Goal: Transaction & Acquisition: Download file/media

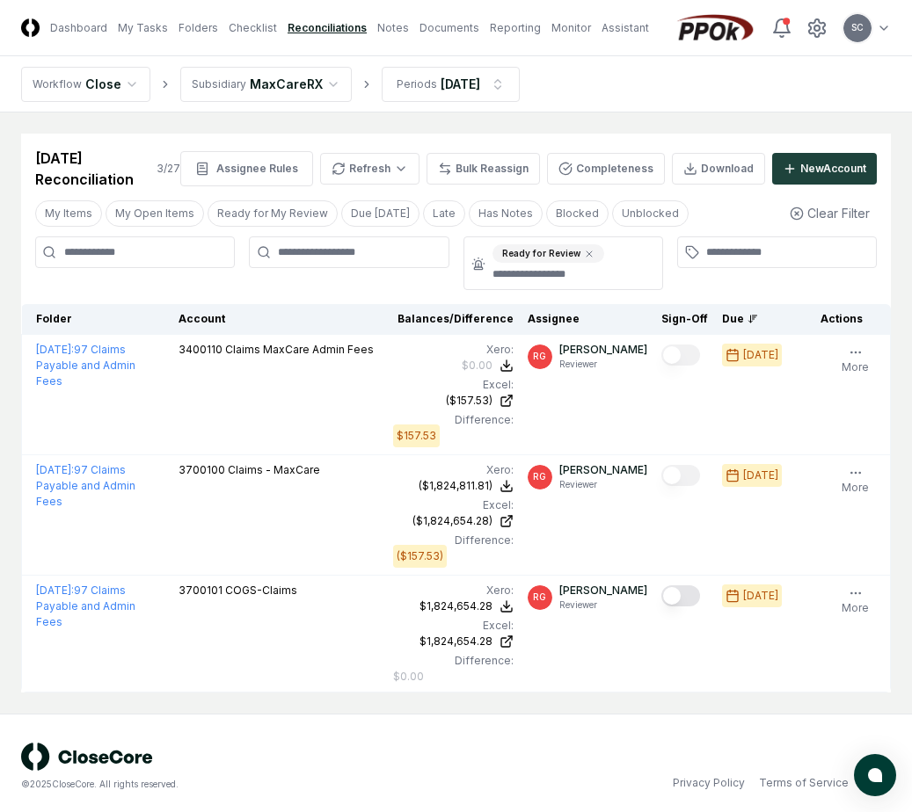
click at [301, 14] on header "CloseCore Dashboard My Tasks Folders Checklist Reconciliations Notes Documents …" at bounding box center [456, 28] width 912 height 56
click at [297, 26] on link "Reconciliations" at bounding box center [327, 28] width 79 height 16
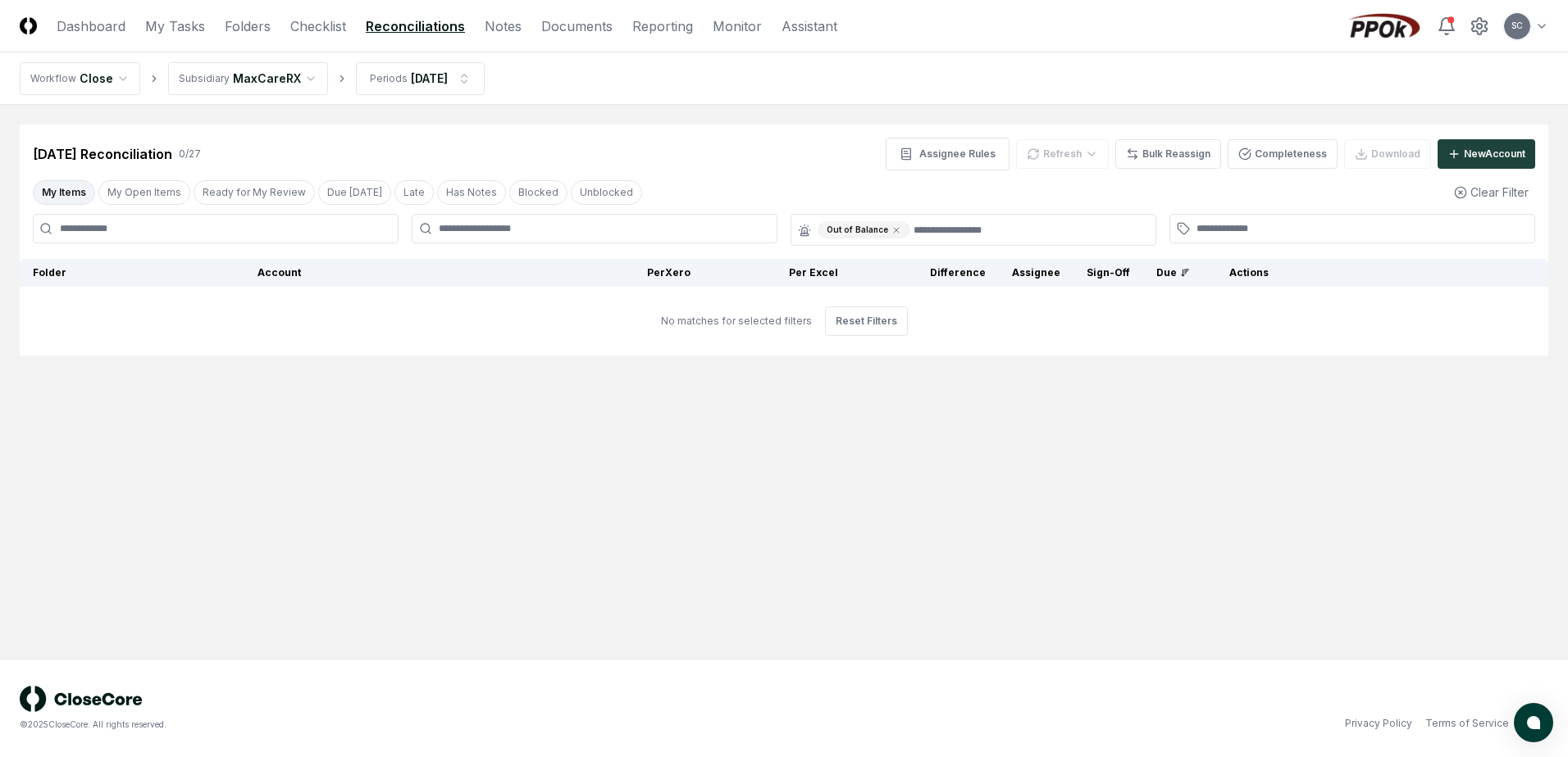
click at [393, 29] on link "Reconciliations" at bounding box center [415, 26] width 99 height 20
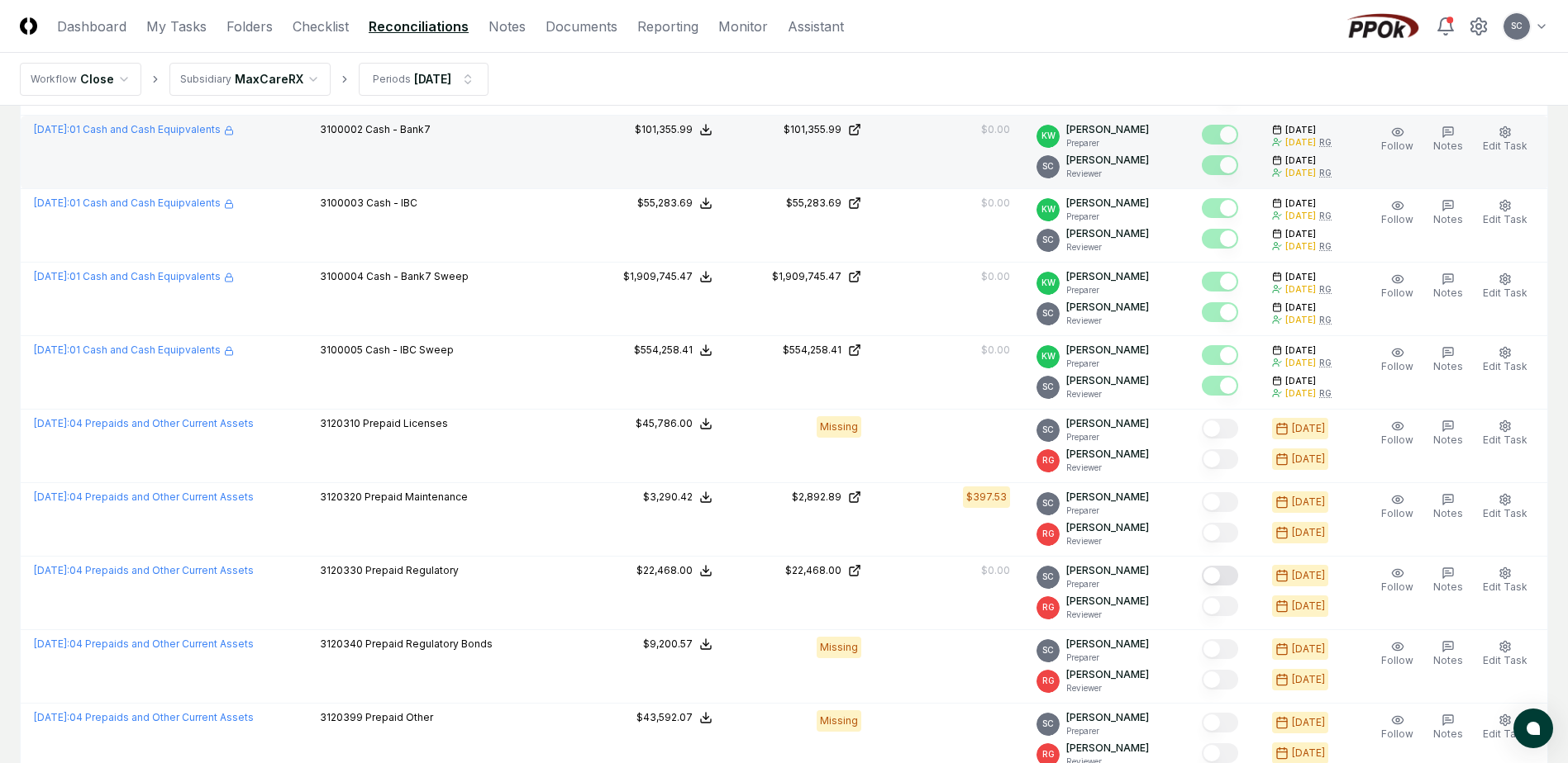
scroll to position [909, 0]
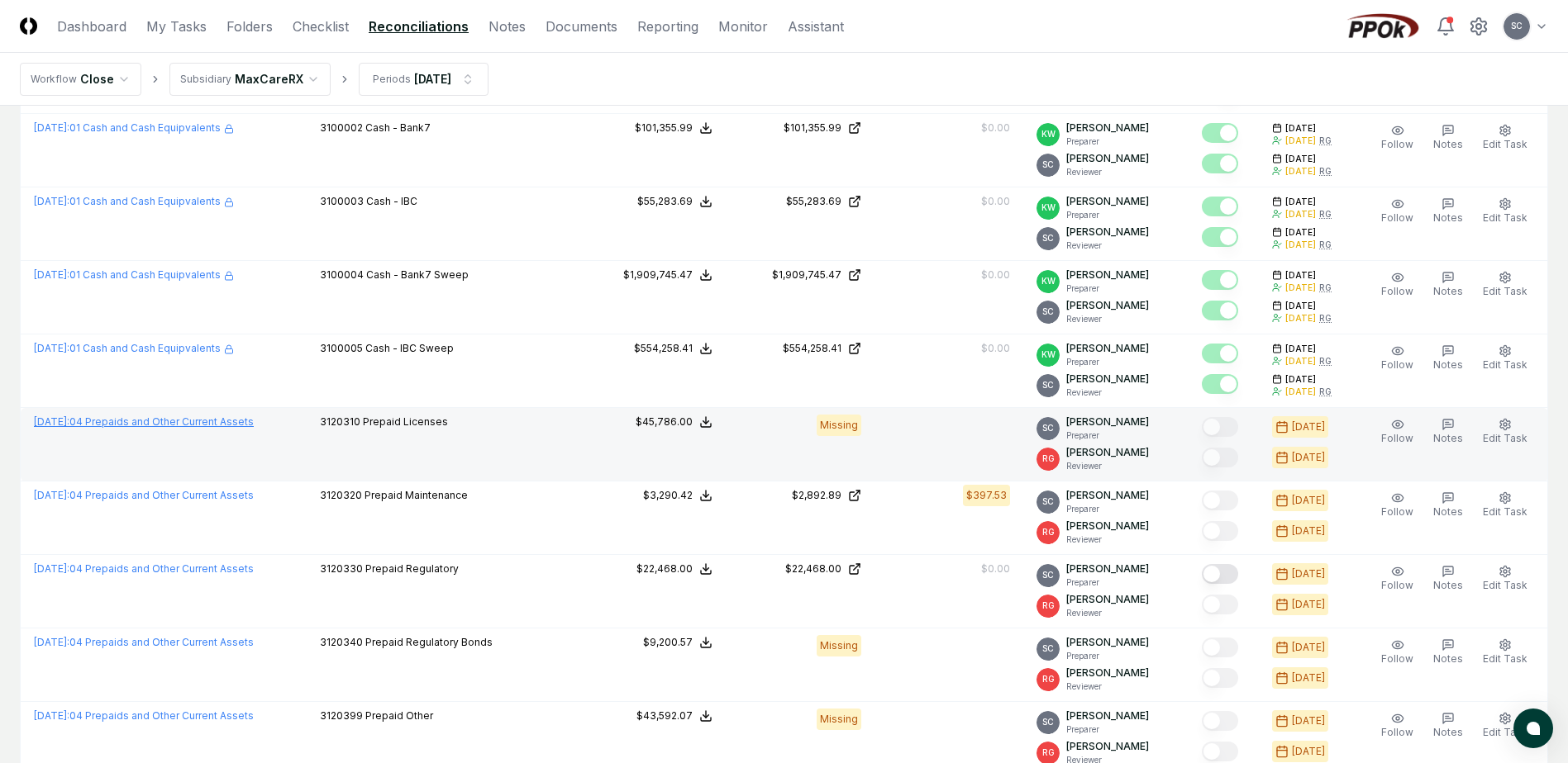
click at [179, 421] on link "[DATE] : 04 Prepaids and Other Current Assets" at bounding box center [144, 421] width 220 height 12
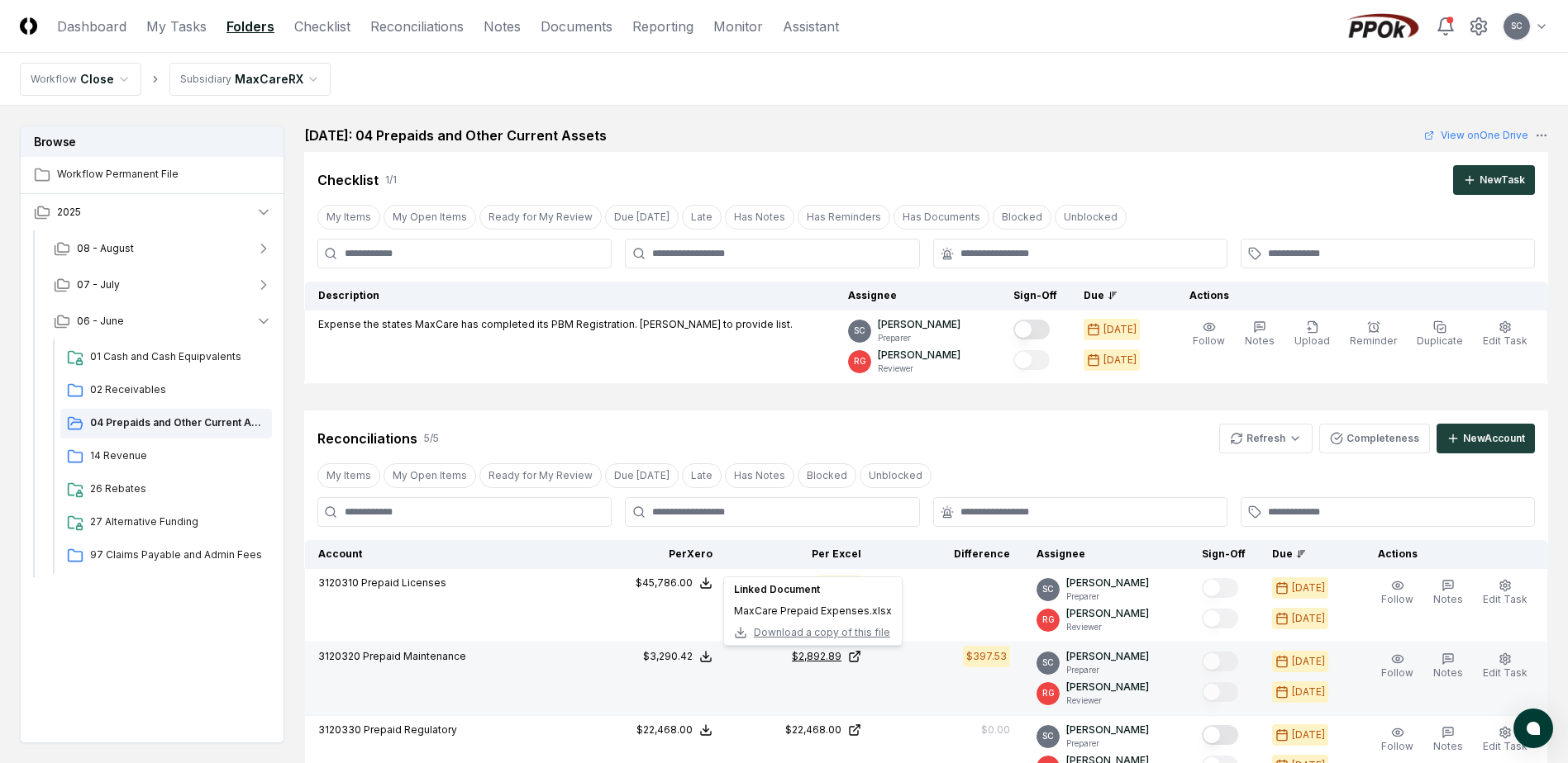
click at [832, 660] on div "$2,892.89" at bounding box center [816, 657] width 50 height 15
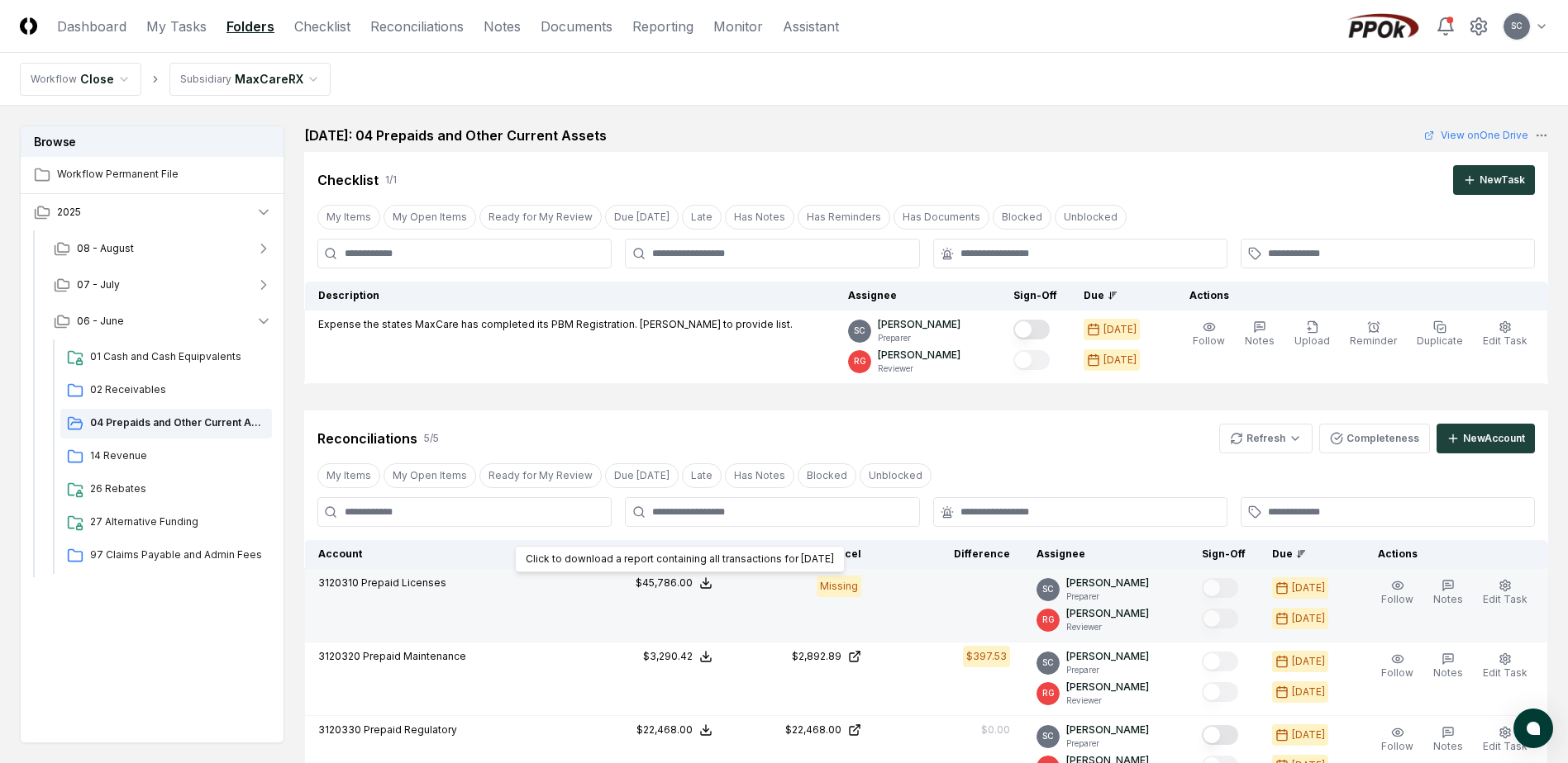
click at [693, 584] on div "$45,786.00" at bounding box center [664, 584] width 57 height 15
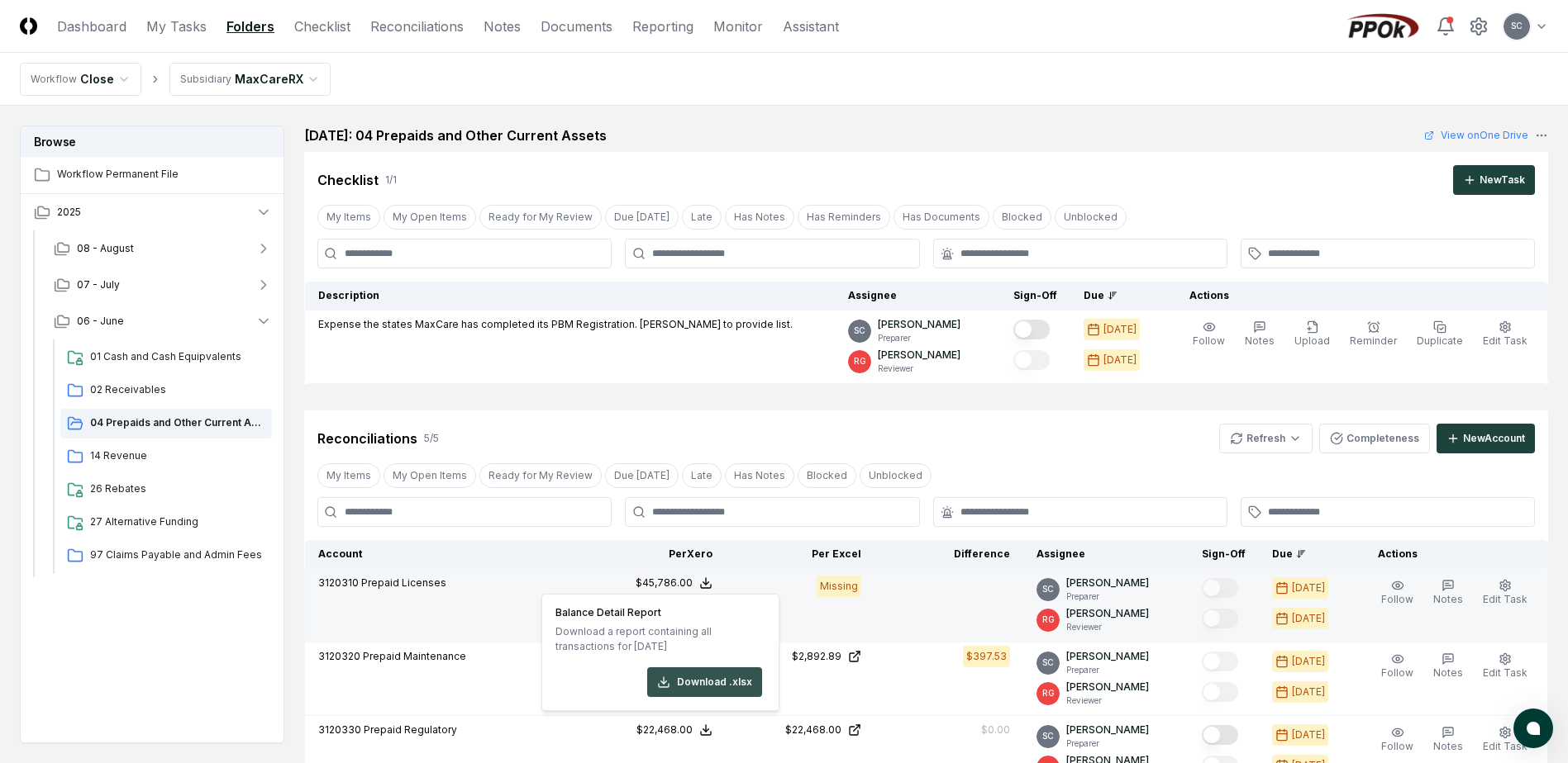
click at [695, 677] on button "Download .xlsx" at bounding box center [704, 682] width 115 height 30
